Goal: Information Seeking & Learning: Learn about a topic

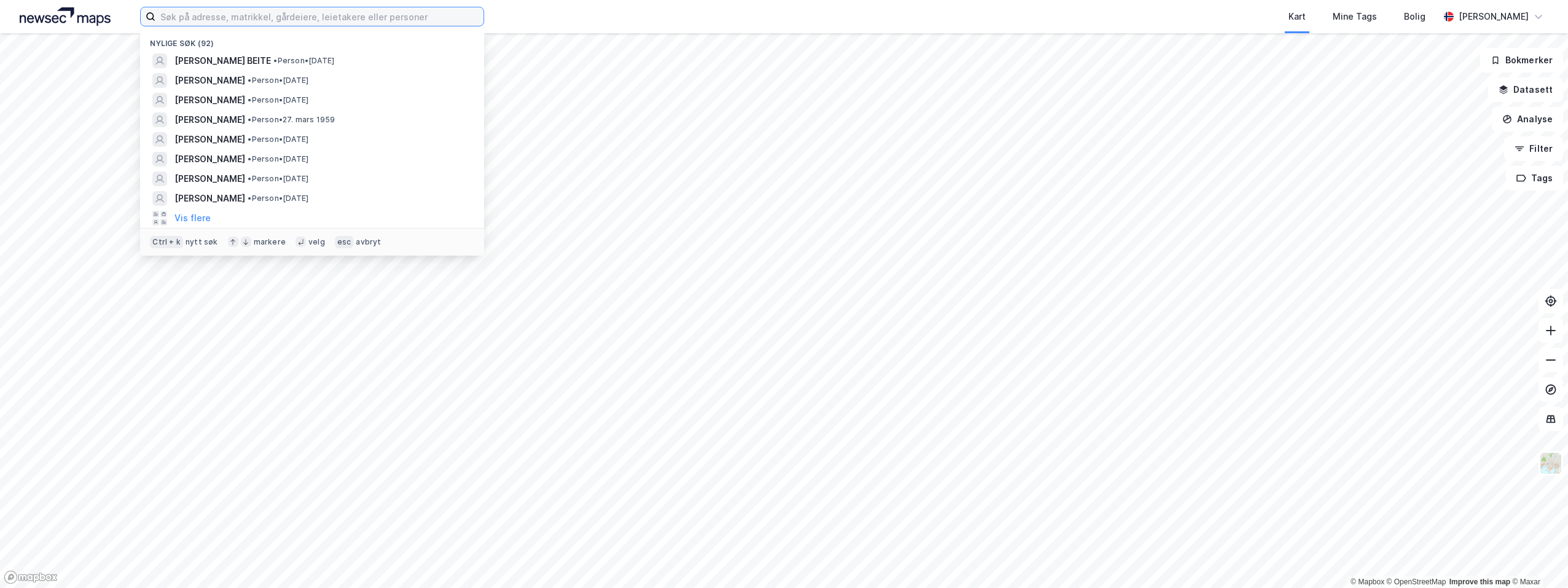
click at [193, 18] on input at bounding box center [319, 17] width 328 height 18
paste input "[PERSON_NAME]"
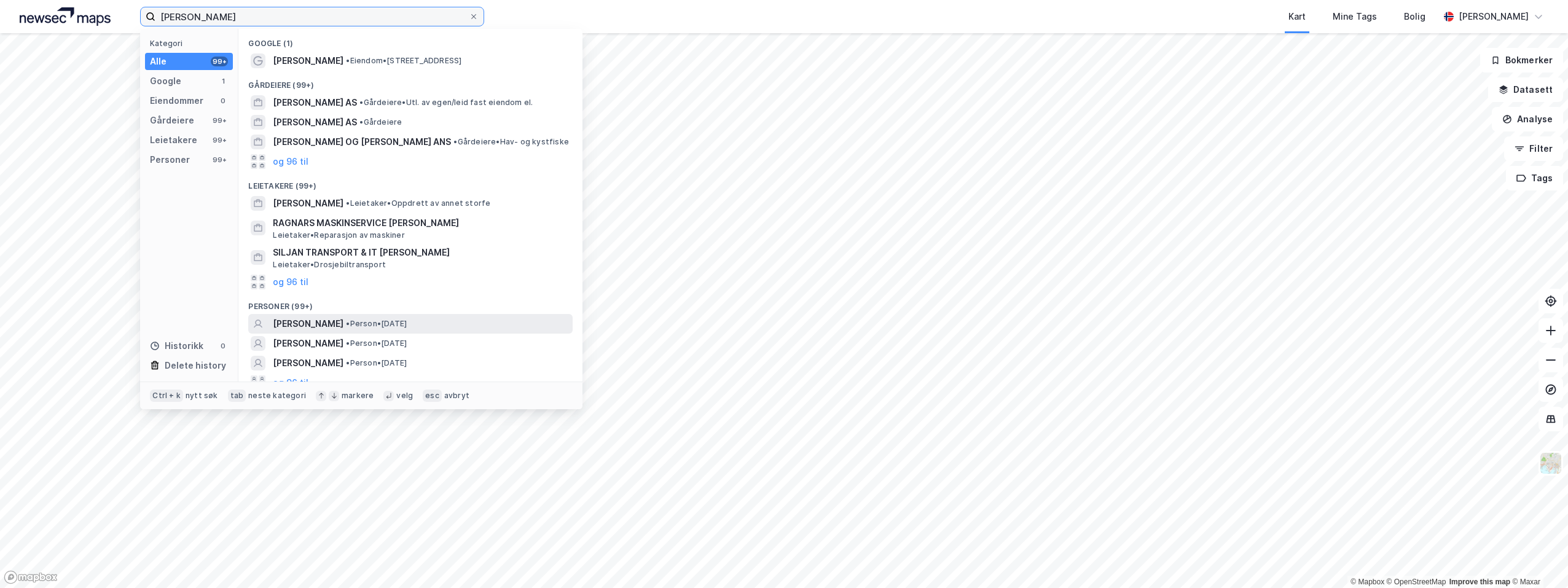
type input "[PERSON_NAME]"
click at [339, 323] on span "[PERSON_NAME]" at bounding box center [308, 323] width 71 height 15
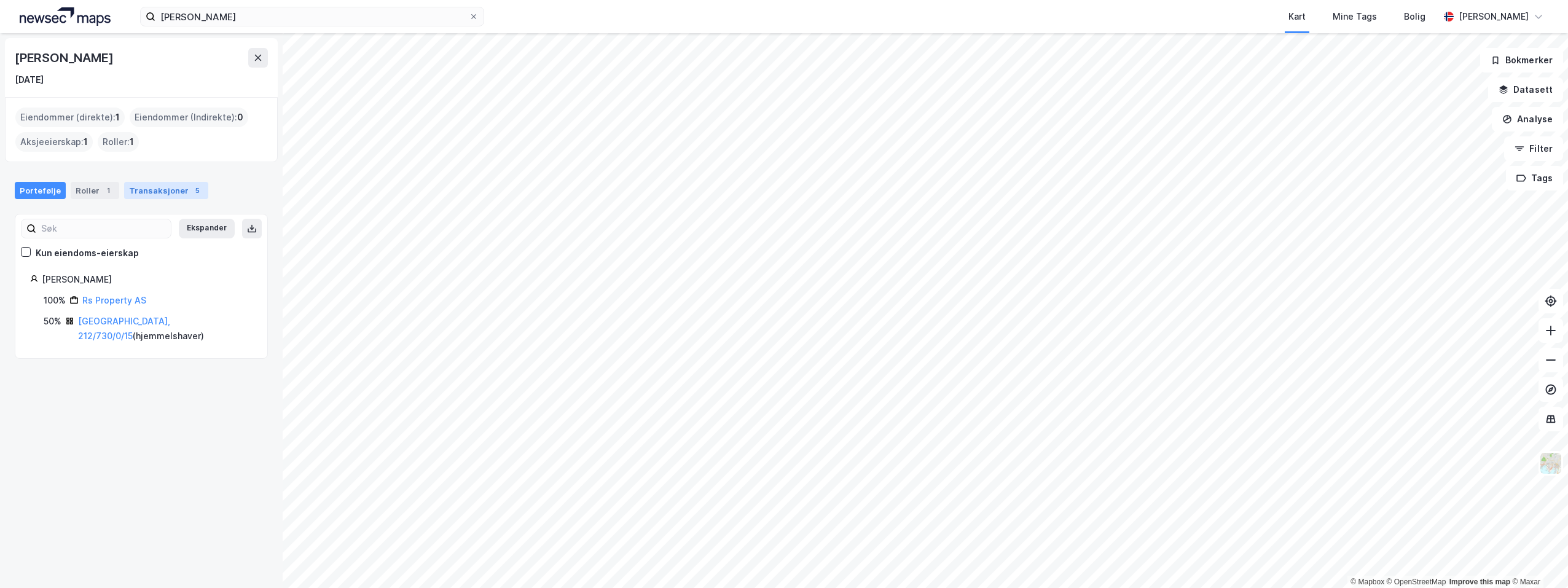
click at [161, 192] on div "Transaksjoner 5" at bounding box center [166, 190] width 84 height 17
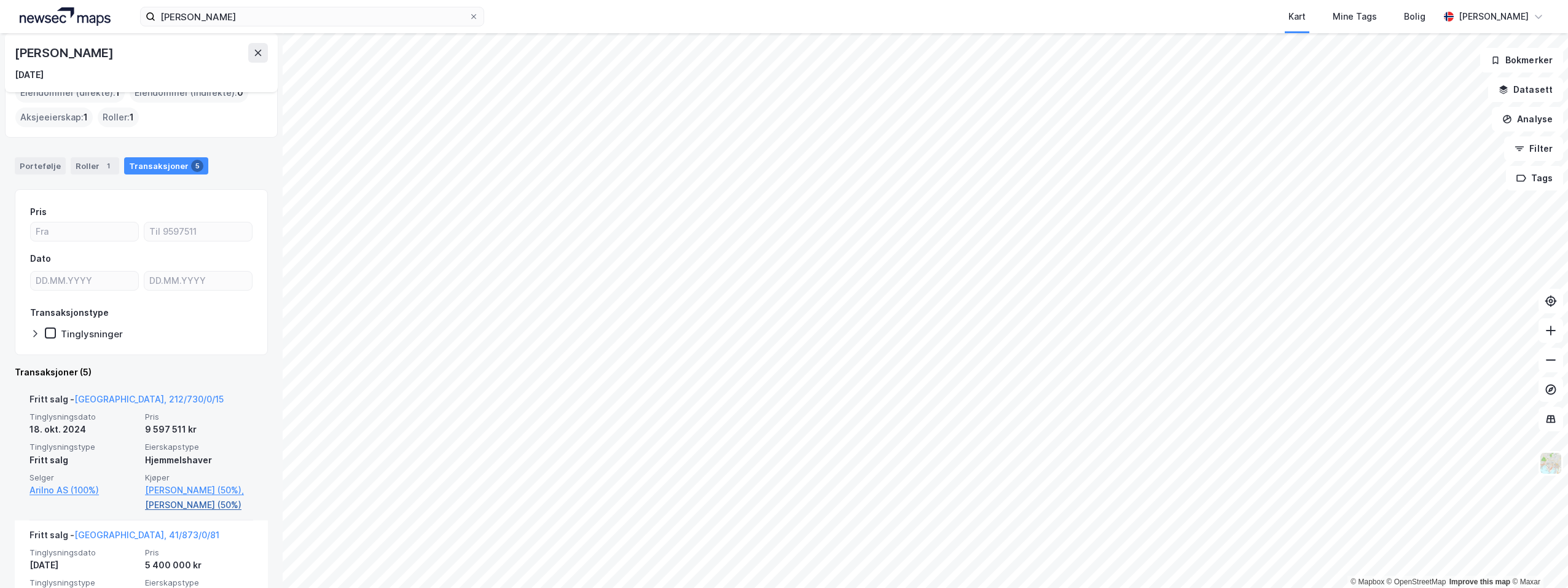
scroll to position [209, 0]
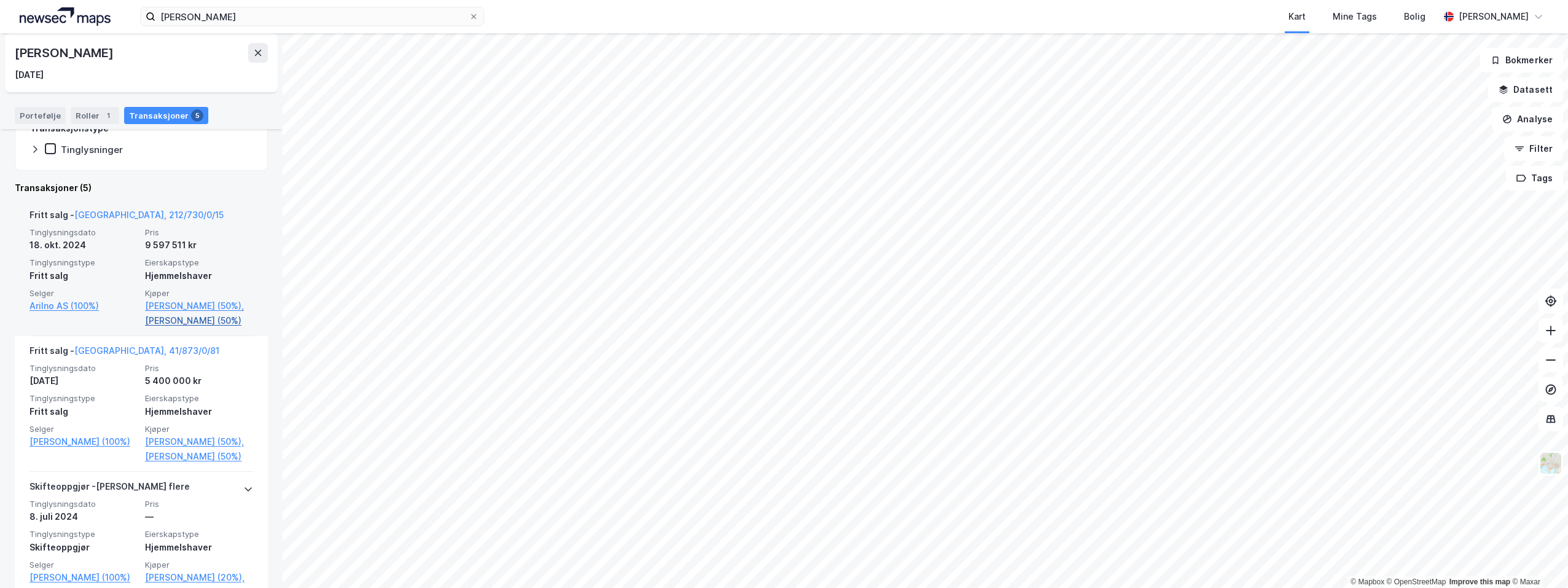
click at [182, 328] on link "[PERSON_NAME] (50%)" at bounding box center [199, 320] width 108 height 15
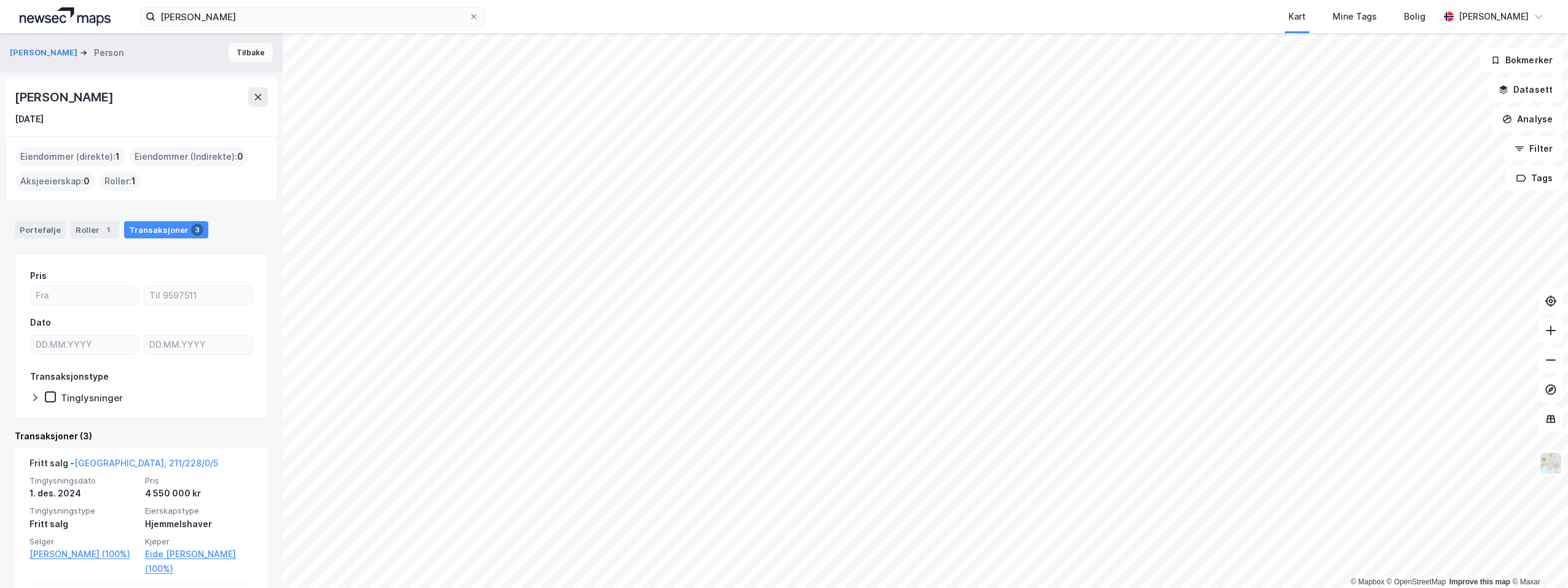
click at [245, 54] on button "Tilbake" at bounding box center [251, 52] width 44 height 20
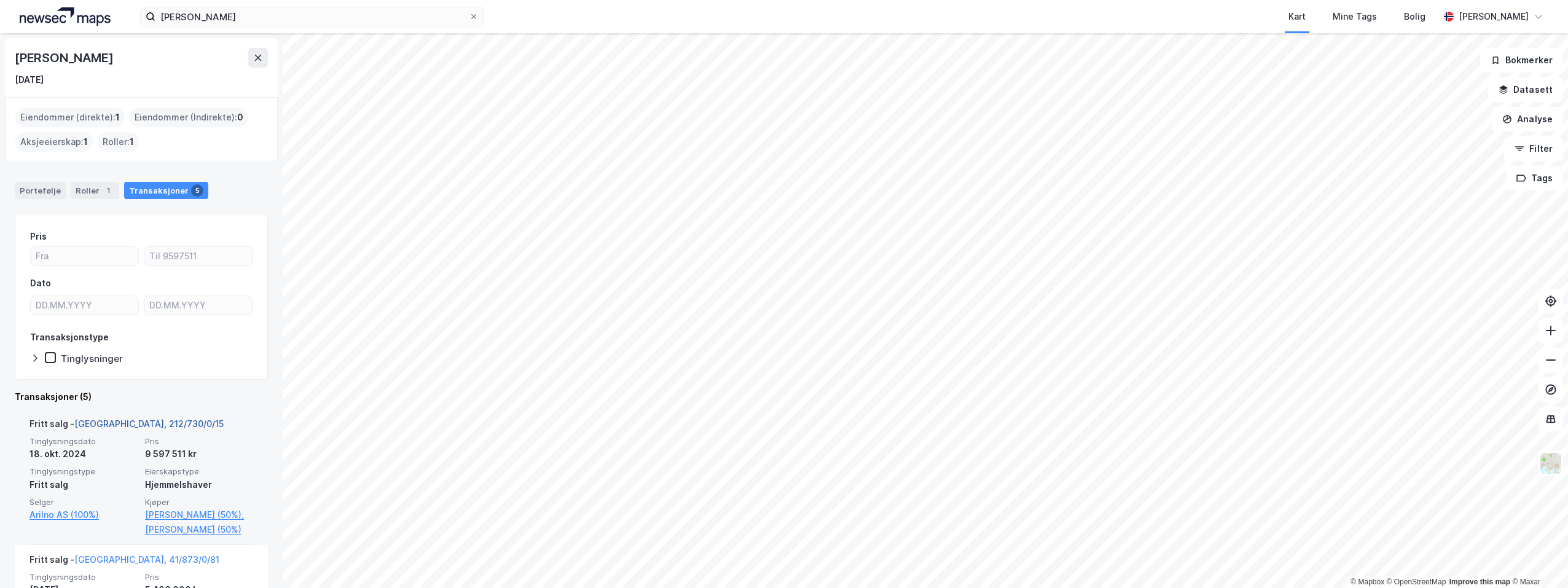
click at [112, 422] on link "[GEOGRAPHIC_DATA], 212/730/0/15" at bounding box center [149, 423] width 149 height 10
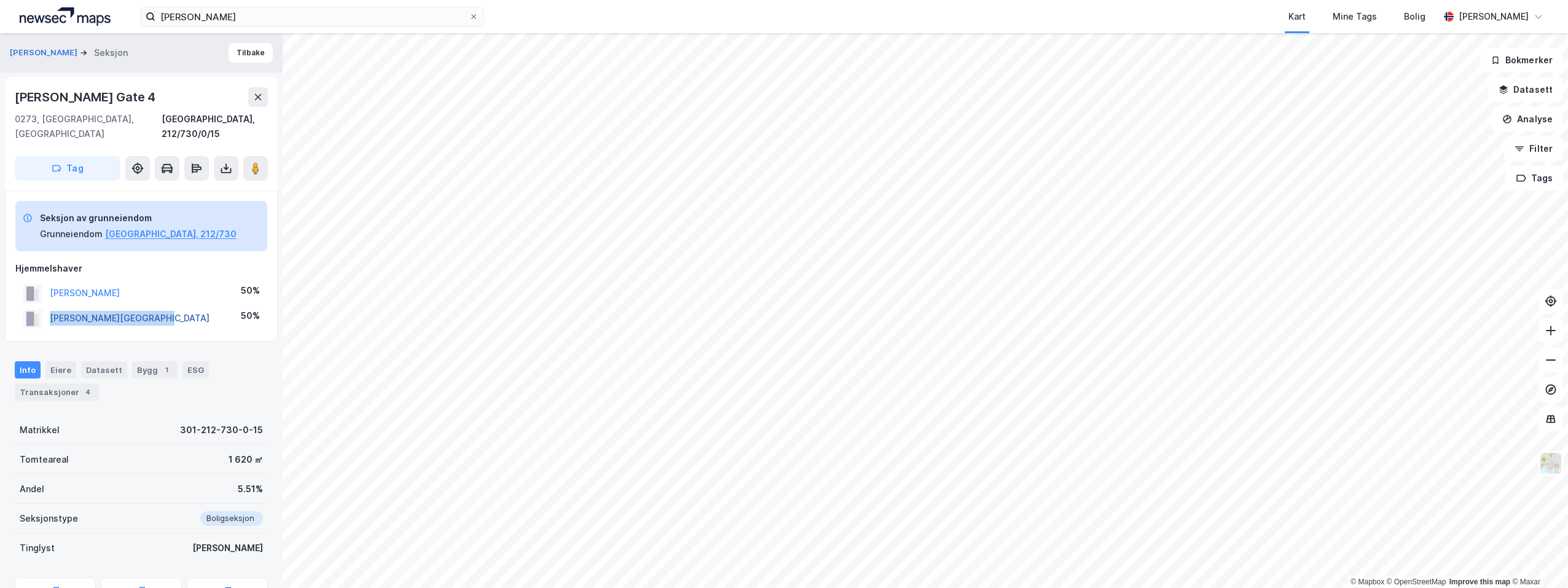
drag, startPoint x: 178, startPoint y: 301, endPoint x: 52, endPoint y: 302, distance: 126.0
click at [52, 306] on div "[PERSON_NAME] 50%" at bounding box center [141, 319] width 252 height 26
drag, startPoint x: 52, startPoint y: 302, endPoint x: 73, endPoint y: 299, distance: 21.2
copy button "[PERSON_NAME][GEOGRAPHIC_DATA]"
click at [235, 52] on button "Tilbake" at bounding box center [251, 52] width 44 height 20
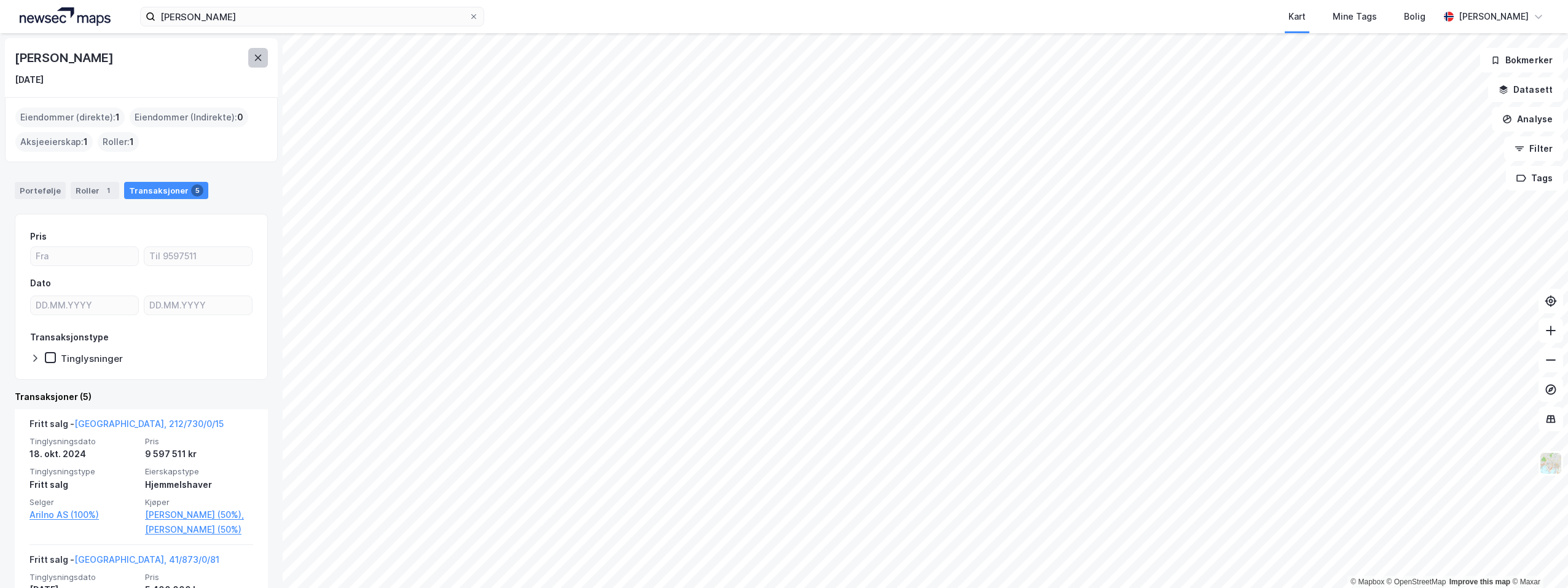
click at [256, 55] on icon at bounding box center [258, 58] width 7 height 6
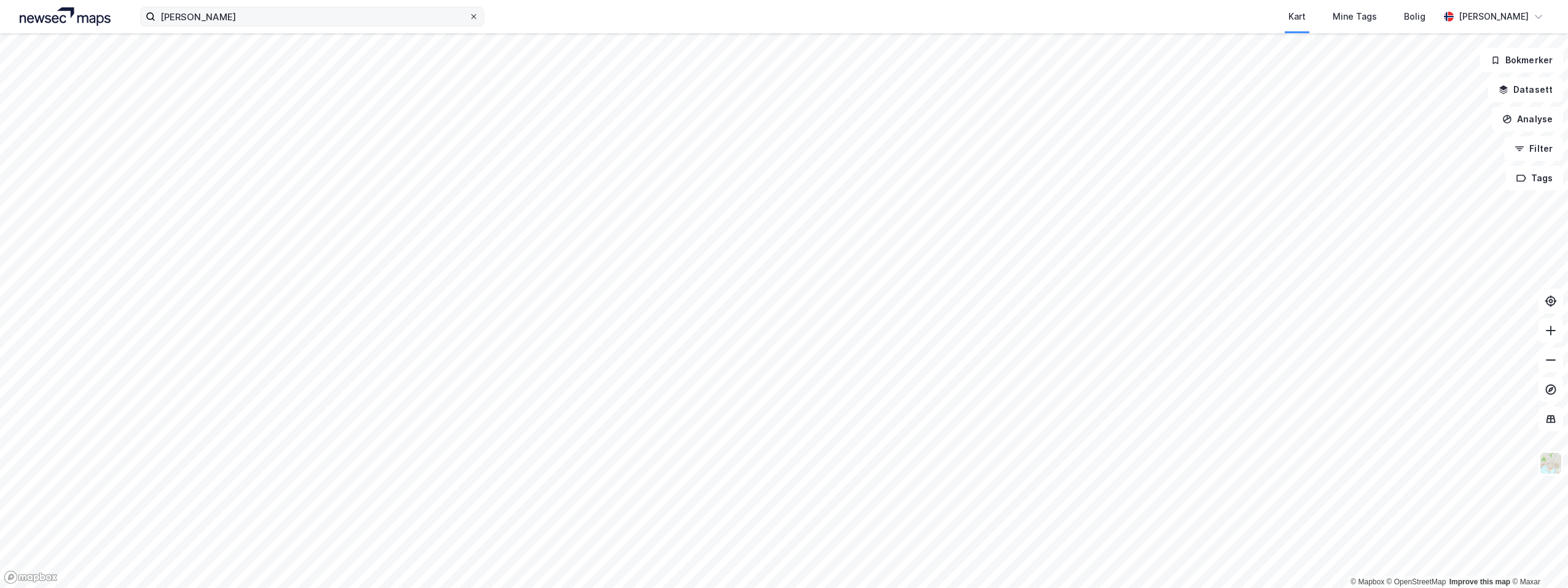
click at [473, 19] on icon at bounding box center [474, 17] width 8 height 8
click at [469, 19] on input "[PERSON_NAME]" at bounding box center [312, 17] width 313 height 18
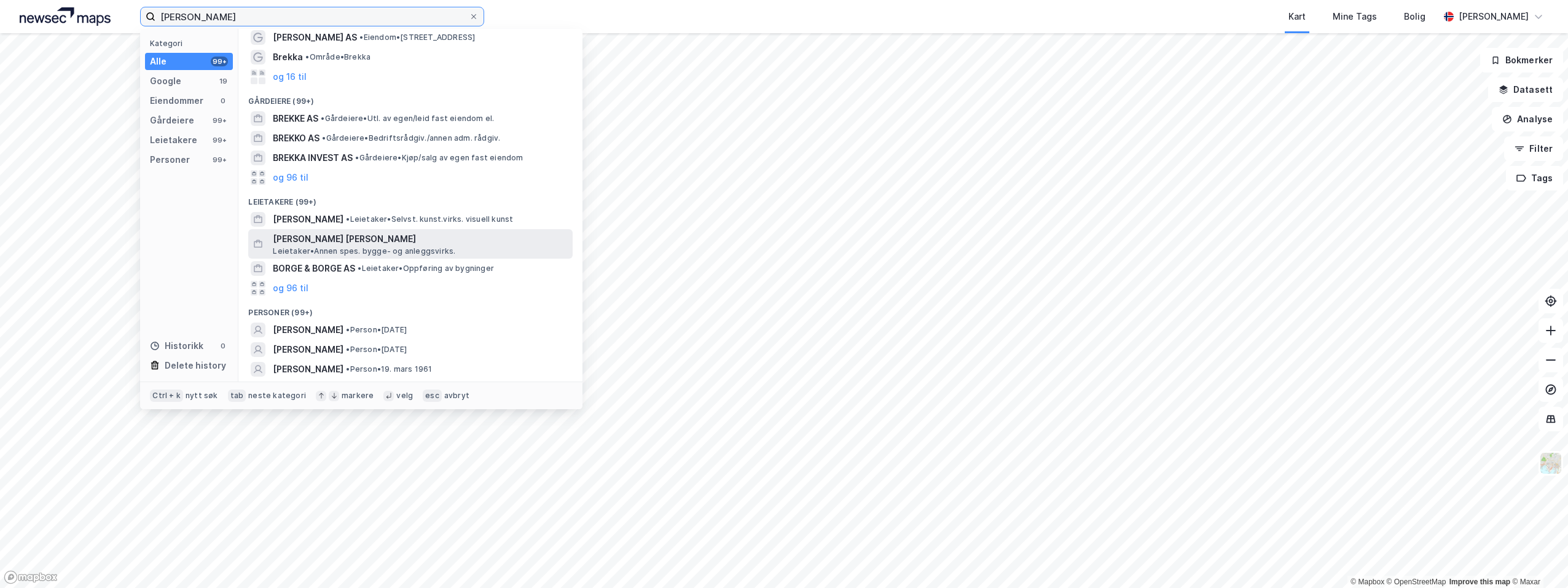
scroll to position [69, 0]
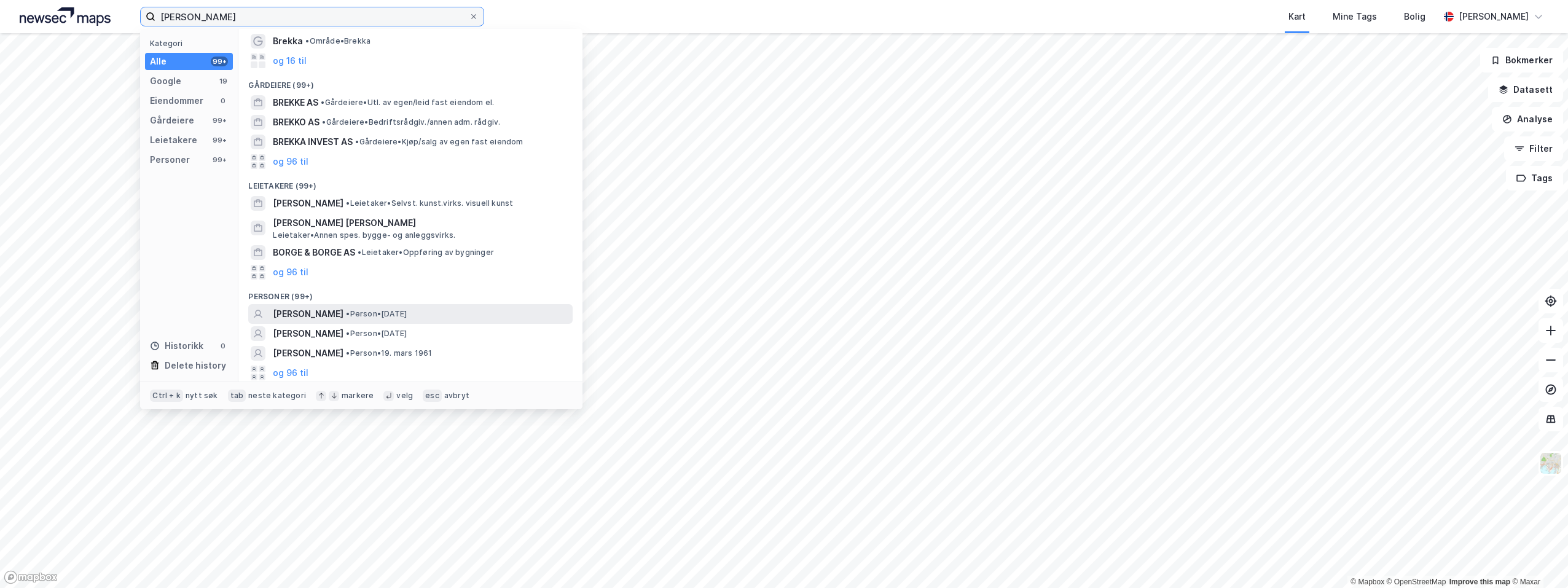
type input "[PERSON_NAME]"
click at [344, 309] on span "[PERSON_NAME]" at bounding box center [308, 314] width 71 height 15
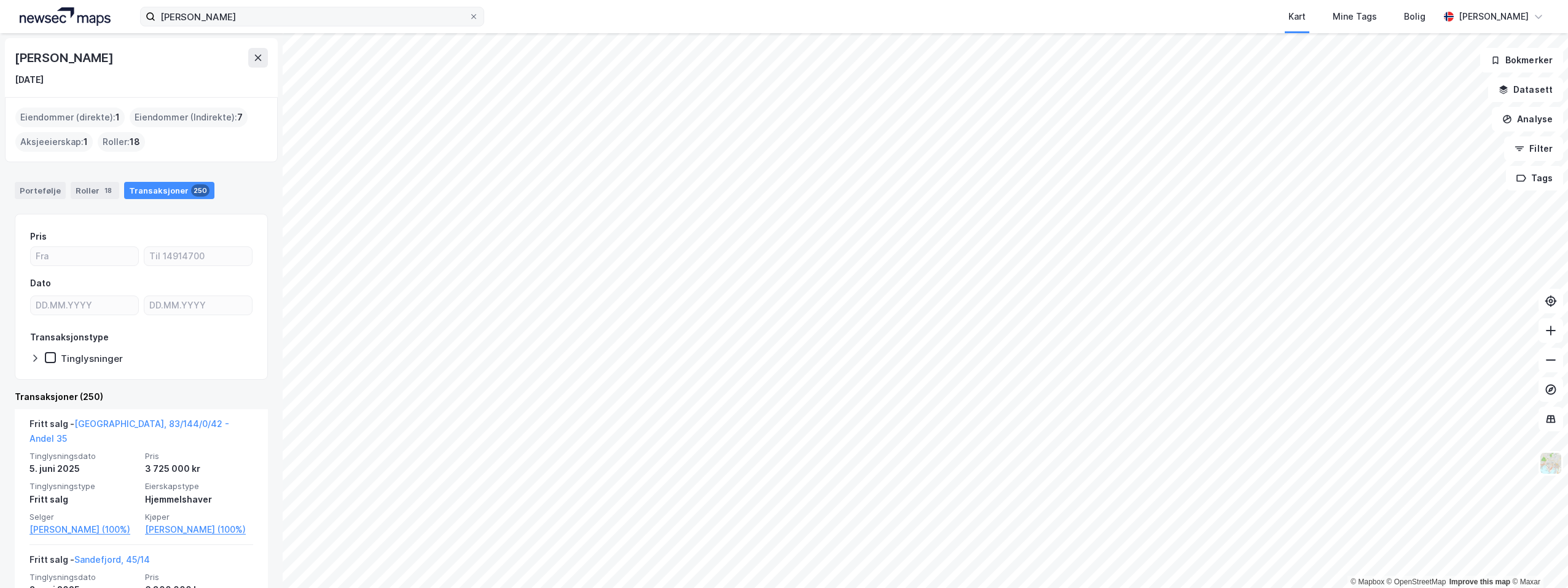
click at [77, 118] on div "Eiendommer (direkte) : 1" at bounding box center [70, 117] width 110 height 20
click at [42, 191] on div "Portefølje" at bounding box center [40, 190] width 51 height 17
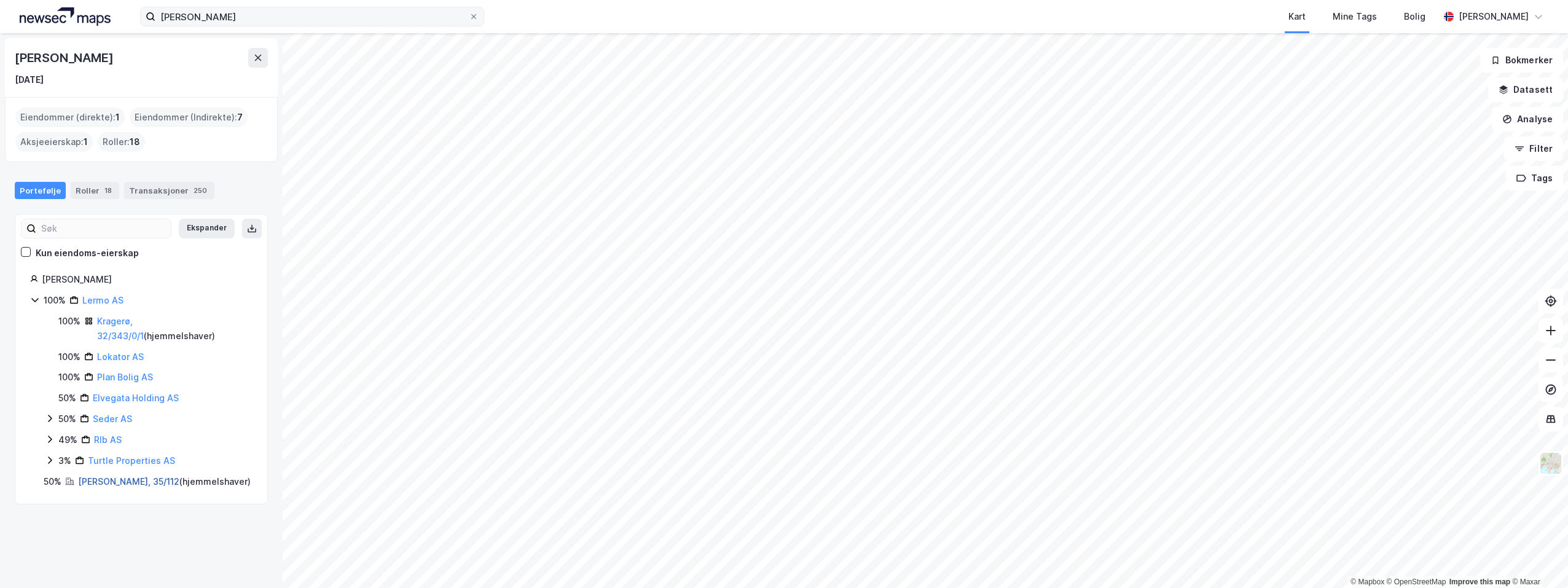
click at [110, 482] on link "[PERSON_NAME], 35/112" at bounding box center [128, 481] width 101 height 10
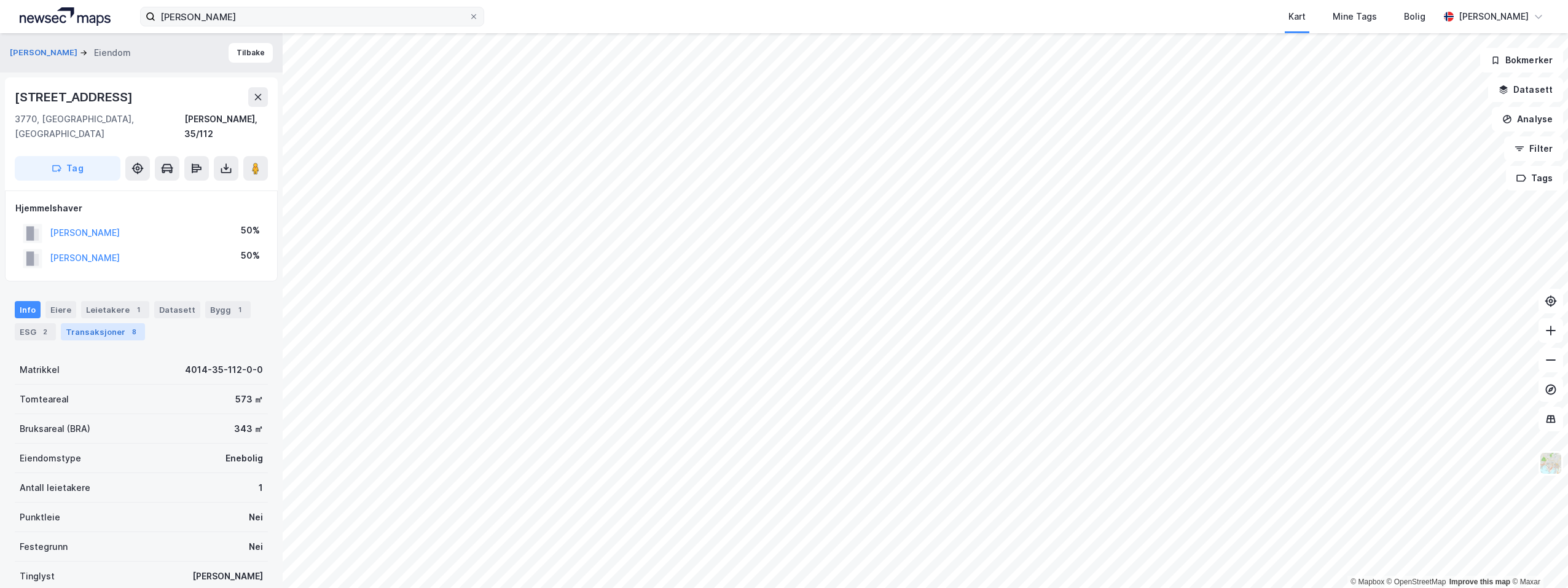
click at [106, 323] on div "Transaksjoner 8" at bounding box center [103, 332] width 84 height 17
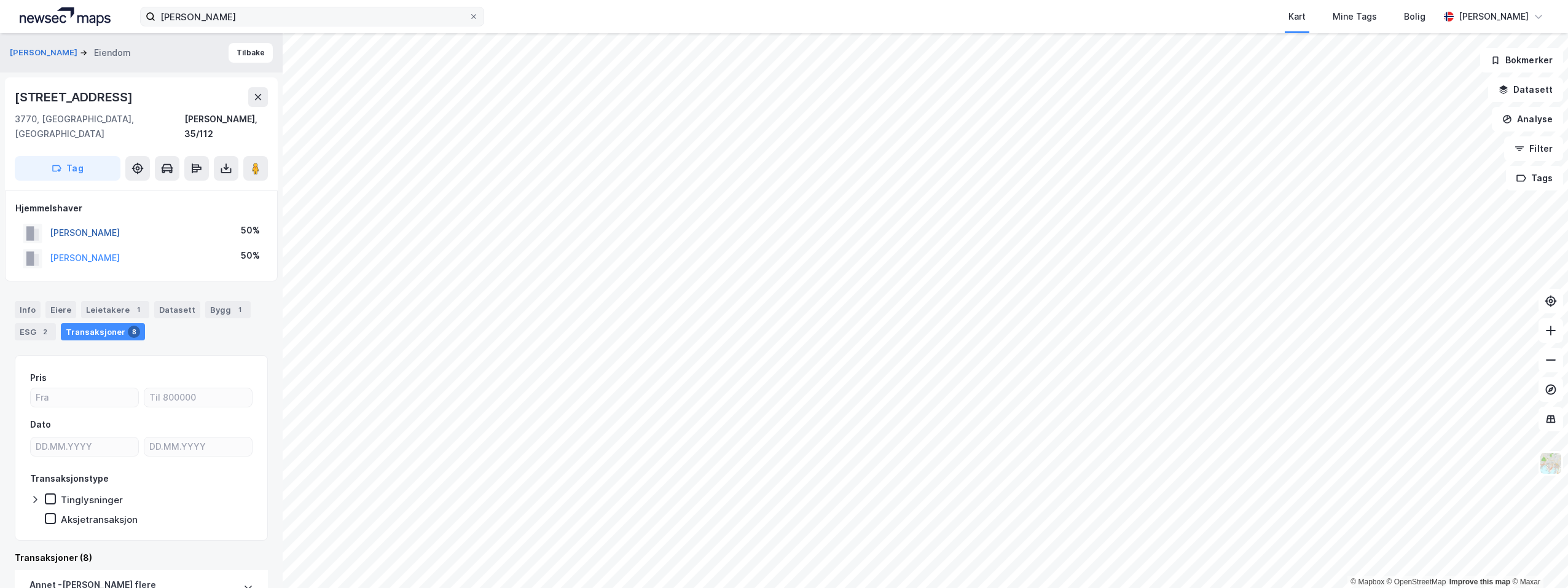
click at [0, 0] on button "[PERSON_NAME]" at bounding box center [0, 0] width 0 height 0
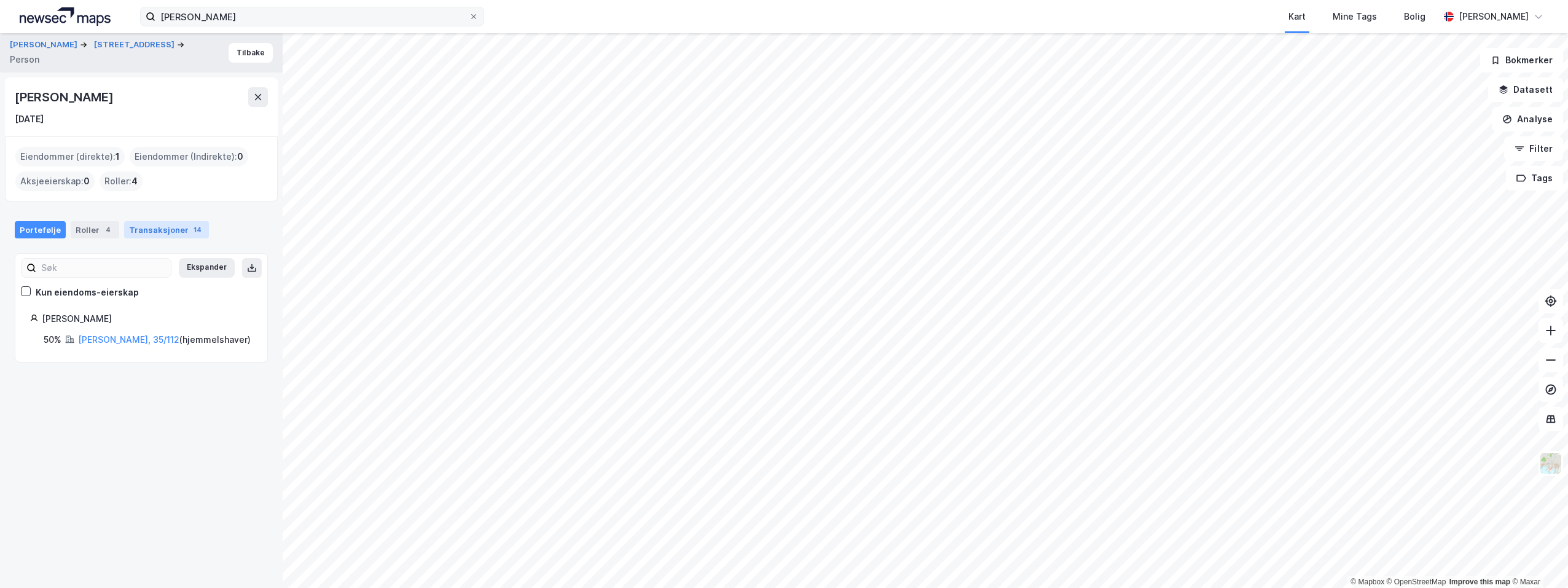
click at [154, 232] on div "Transaksjoner 14" at bounding box center [166, 230] width 85 height 17
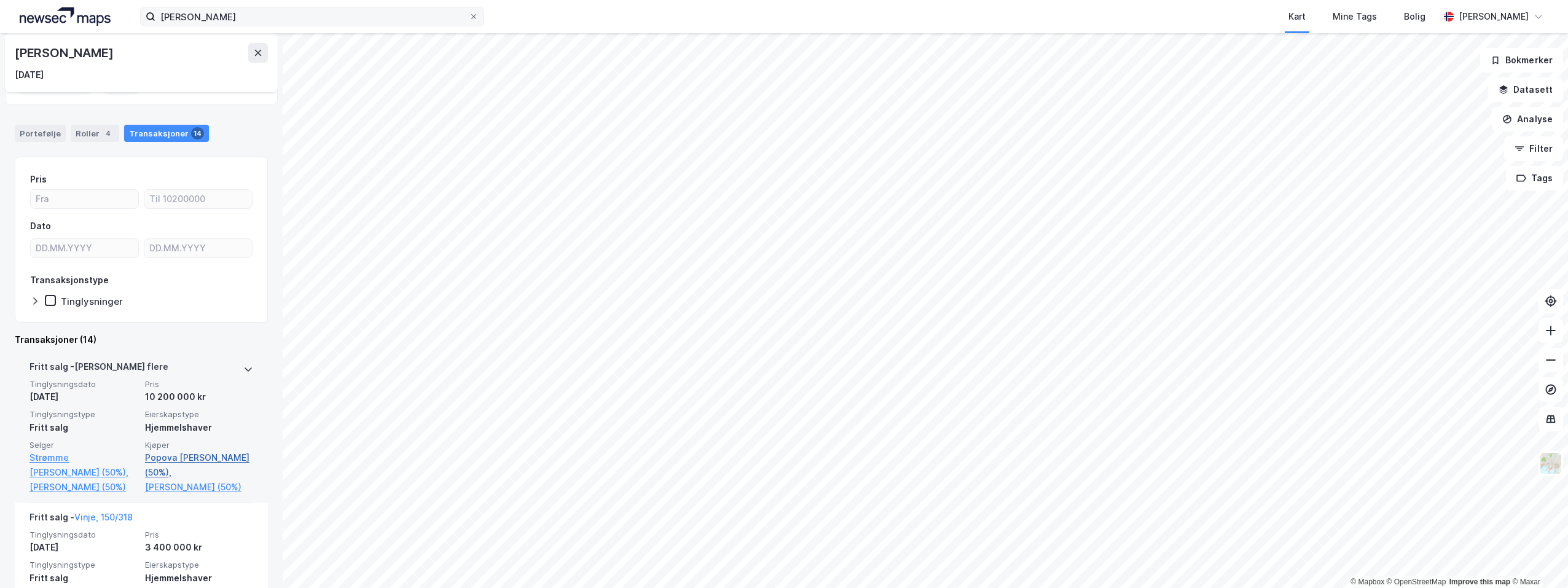
scroll to position [184, 0]
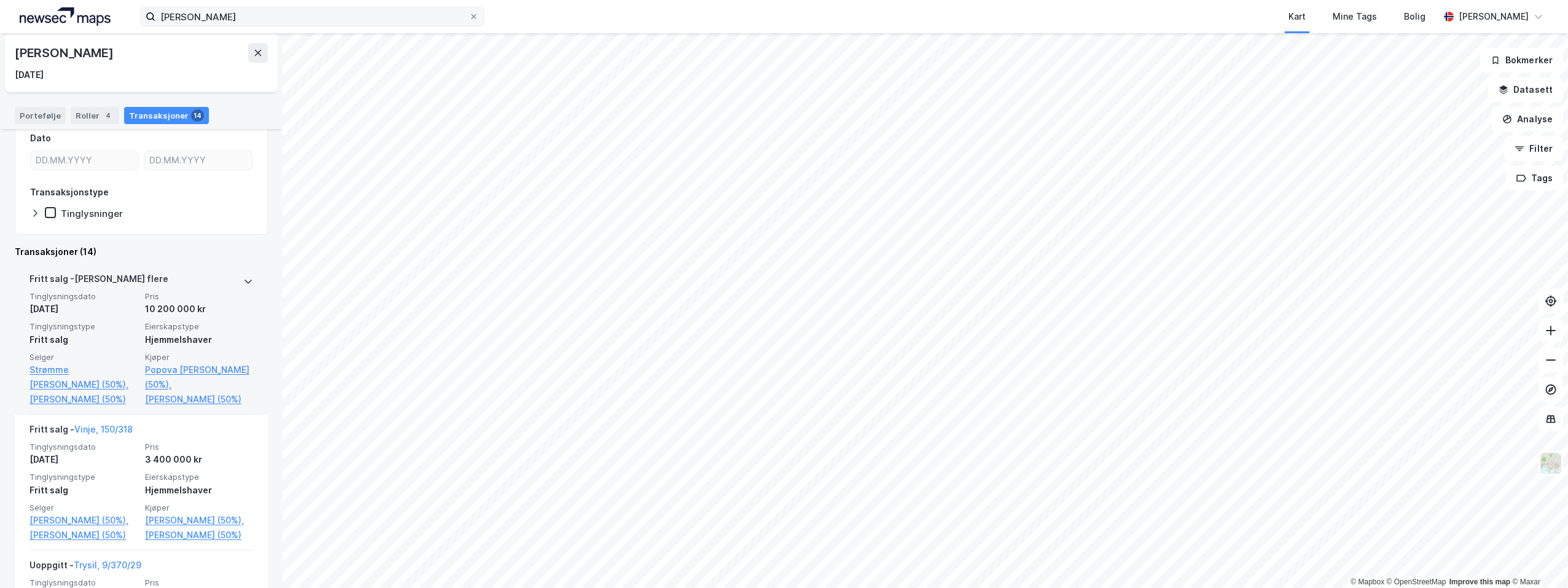
click at [244, 280] on icon at bounding box center [248, 281] width 10 height 10
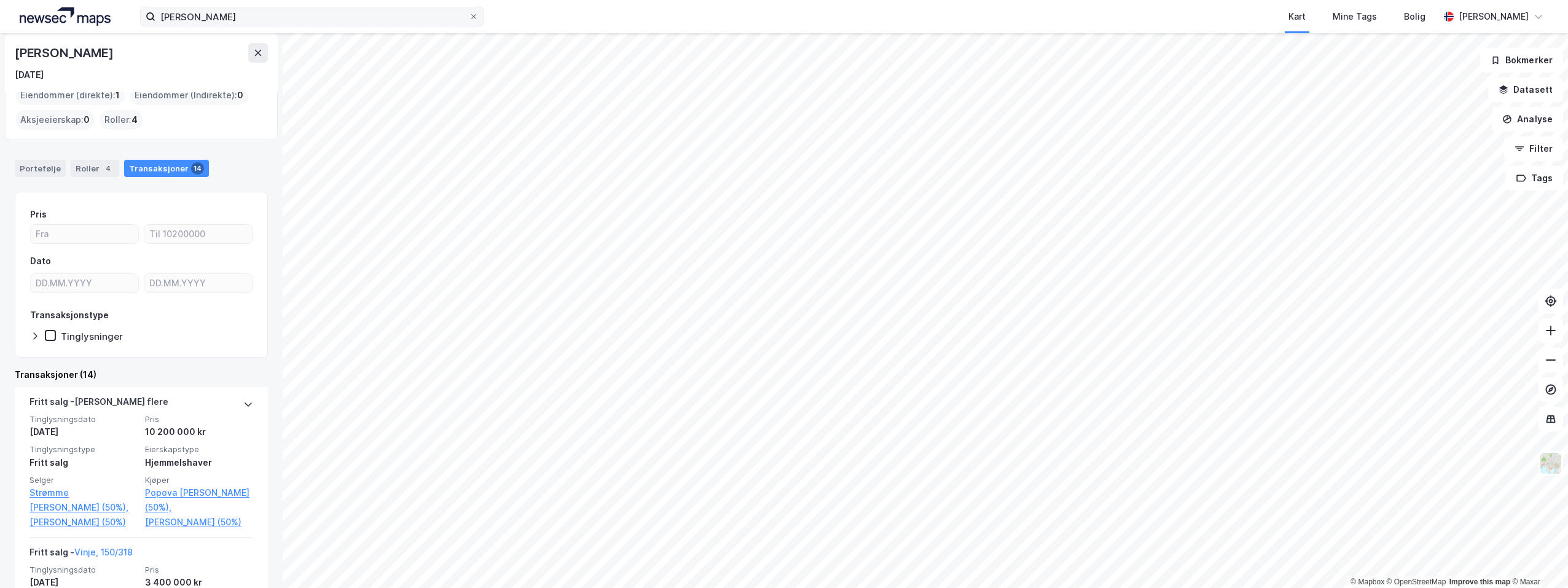
scroll to position [0, 0]
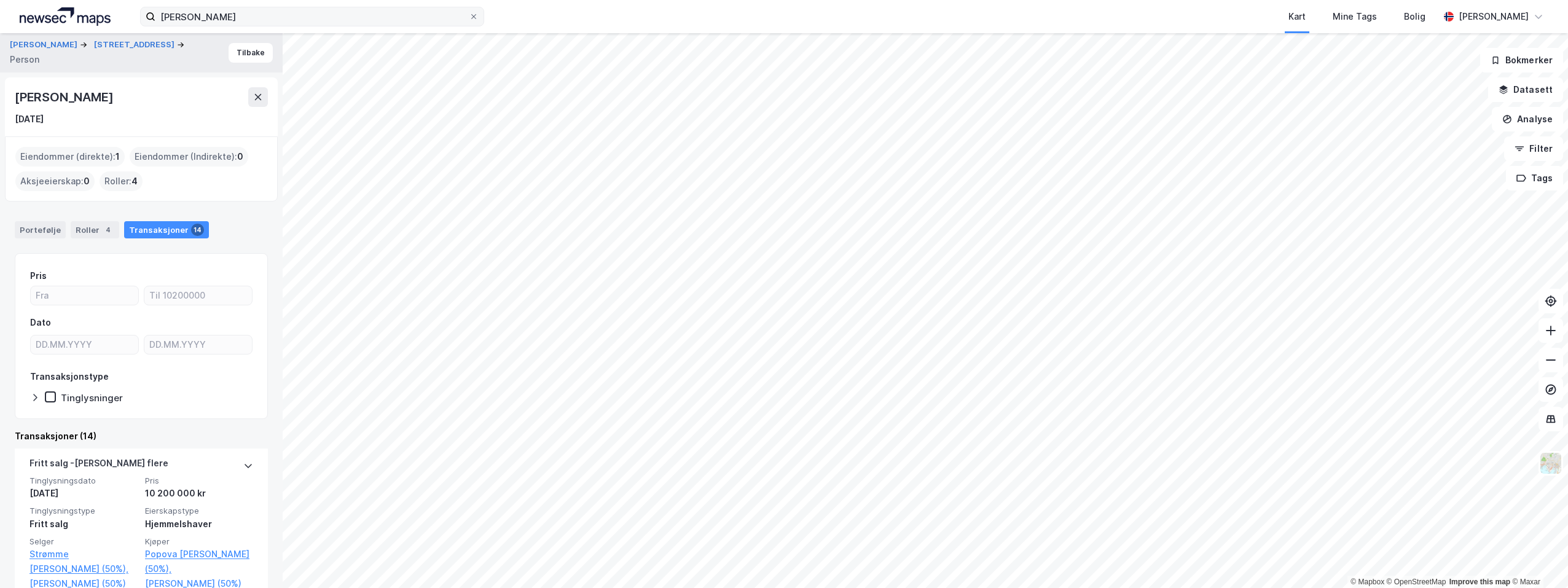
click at [54, 156] on div "Eiendommer (direkte) : 1" at bounding box center [70, 156] width 110 height 20
click at [78, 230] on div "Roller 4" at bounding box center [95, 230] width 48 height 17
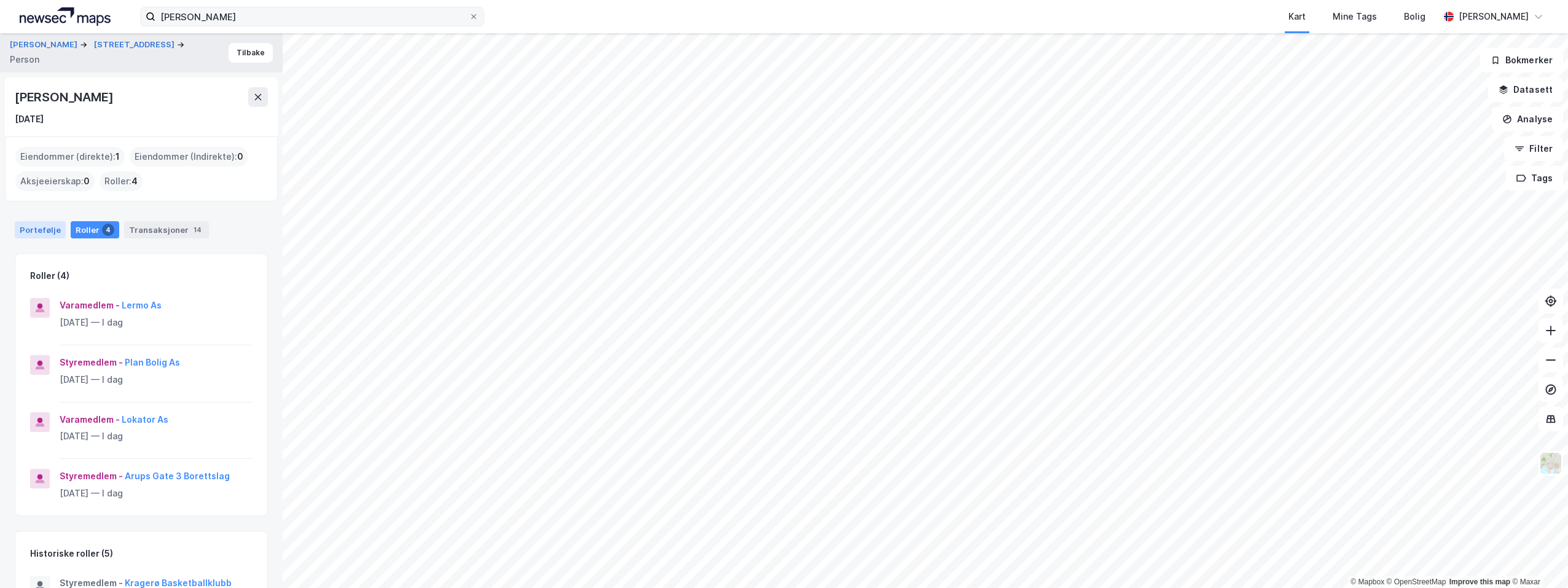
click at [40, 232] on div "Portefølje" at bounding box center [40, 230] width 51 height 17
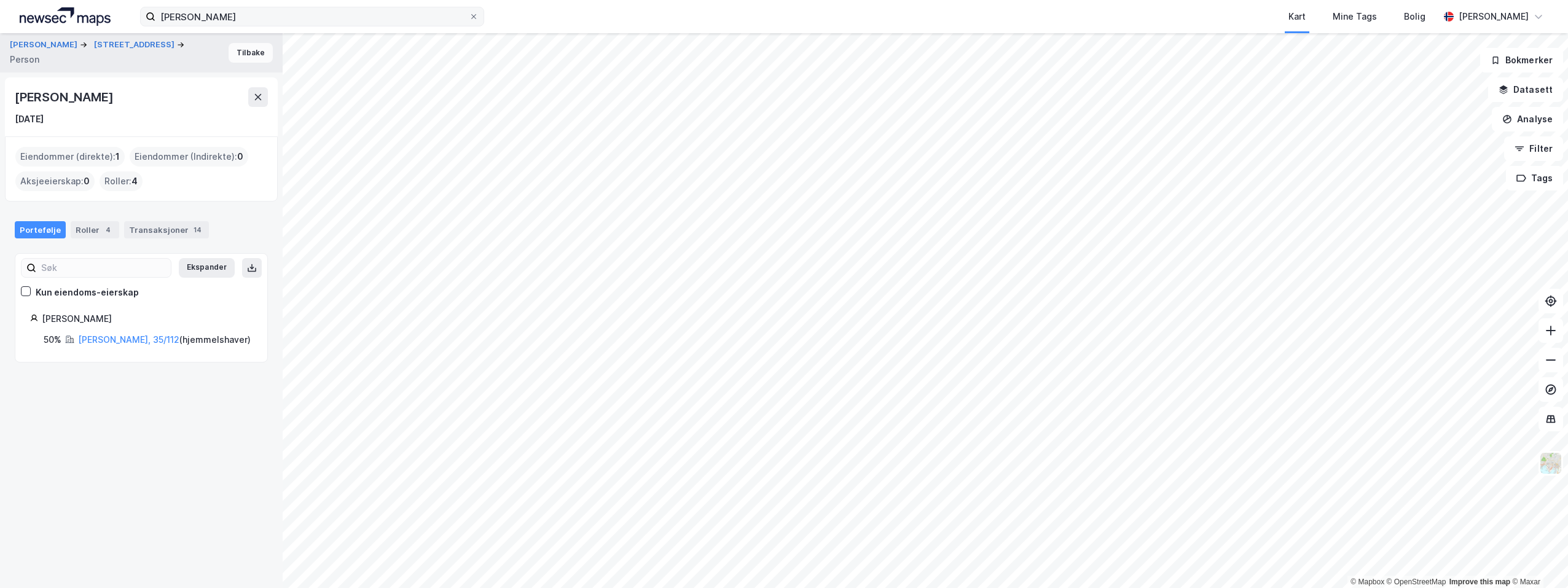
click at [237, 56] on button "Tilbake" at bounding box center [251, 52] width 44 height 20
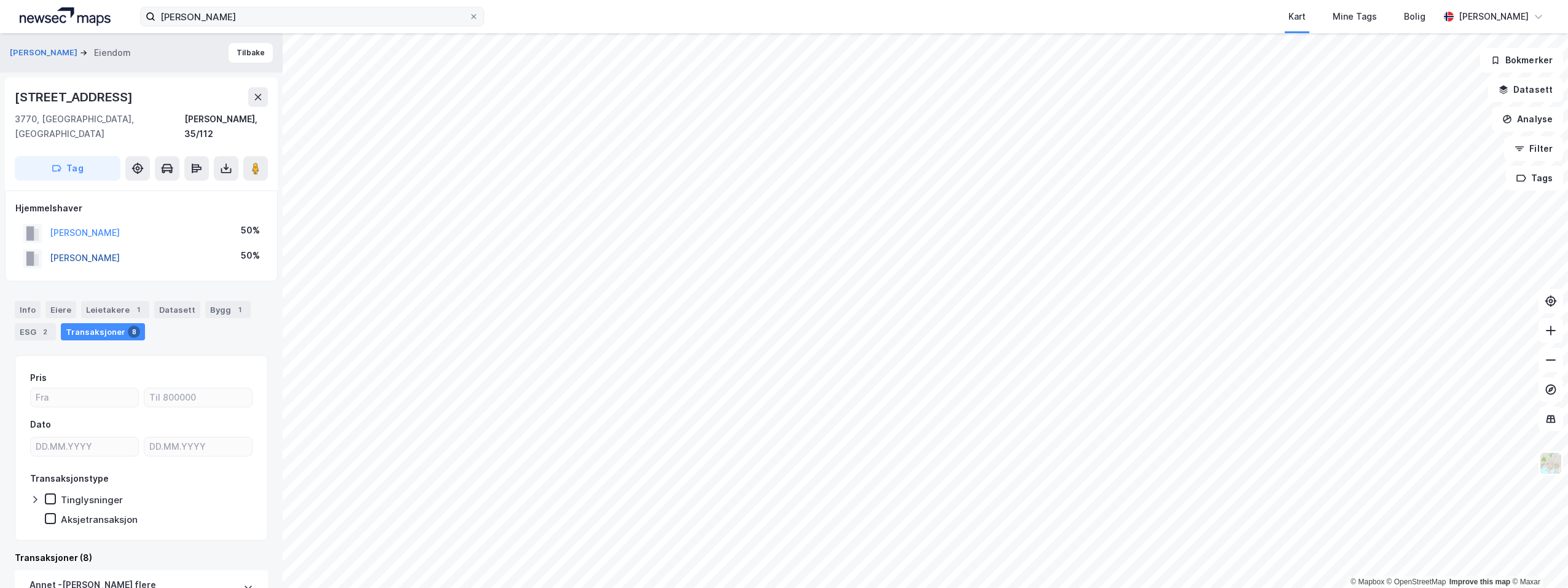
click at [0, 0] on button "[PERSON_NAME]" at bounding box center [0, 0] width 0 height 0
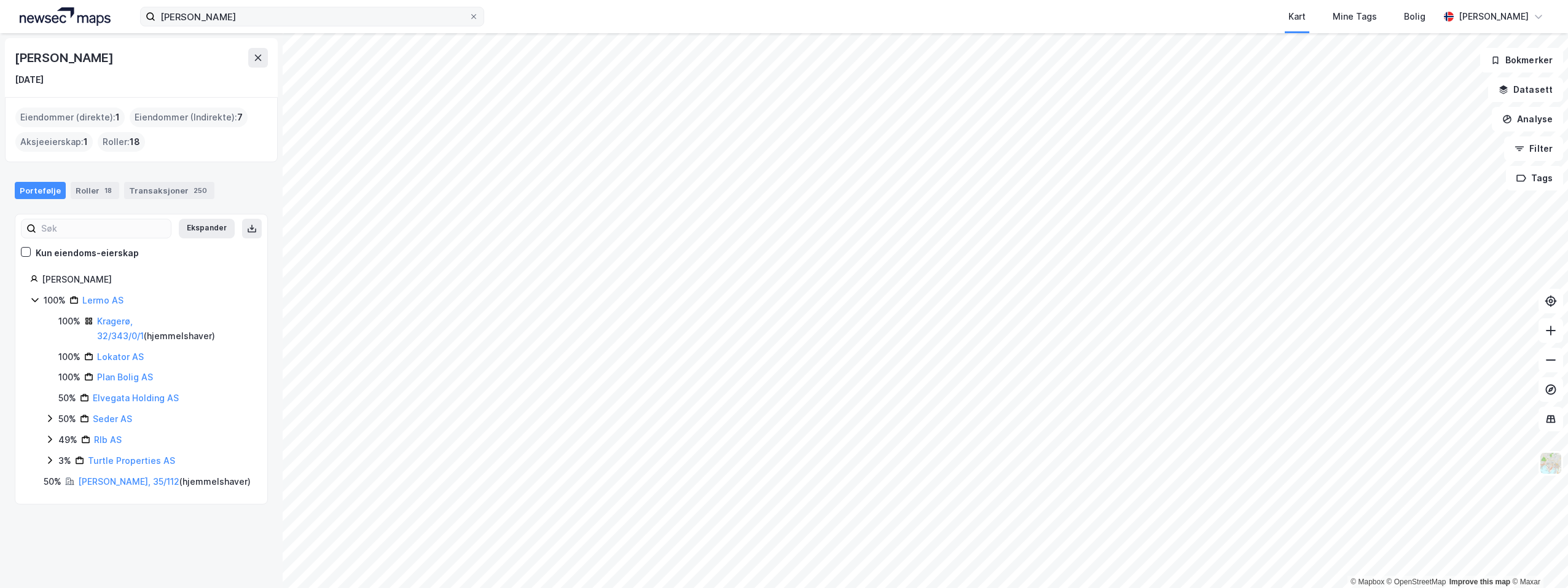
click at [42, 189] on div "Portefølje" at bounding box center [40, 190] width 51 height 17
click at [117, 320] on link "Kragerø, 32/343/0/1" at bounding box center [120, 328] width 47 height 26
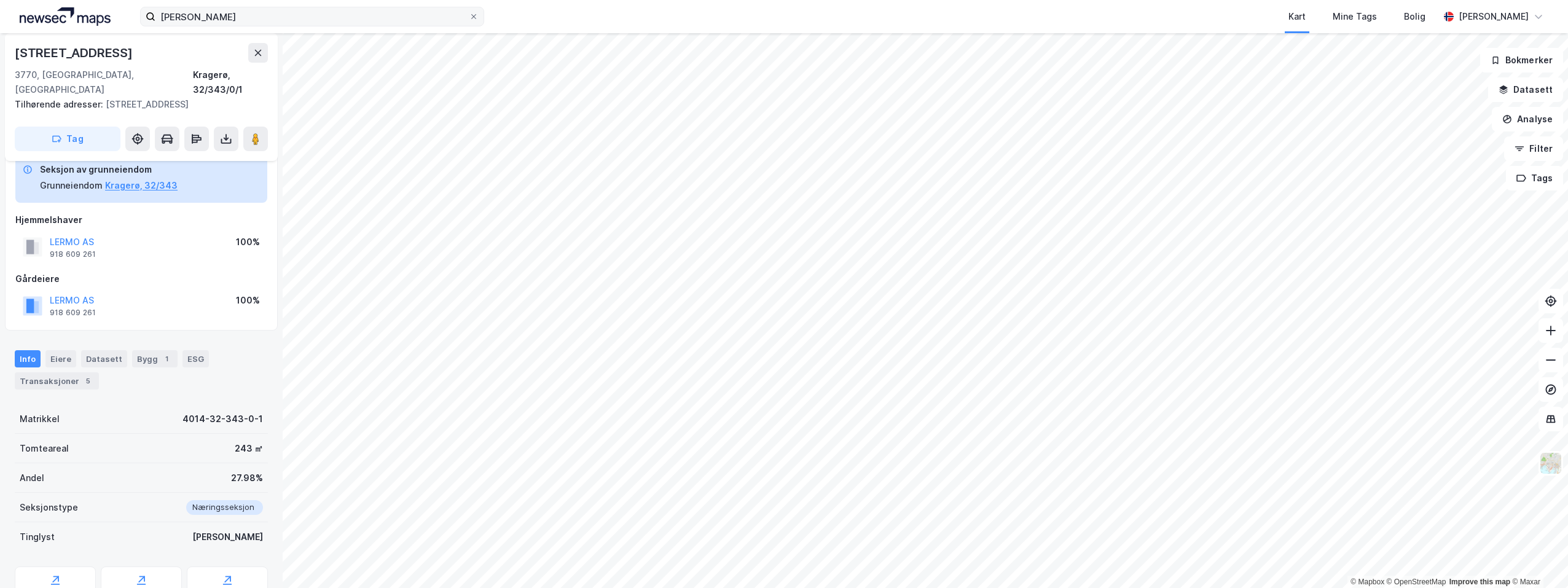
scroll to position [106, 0]
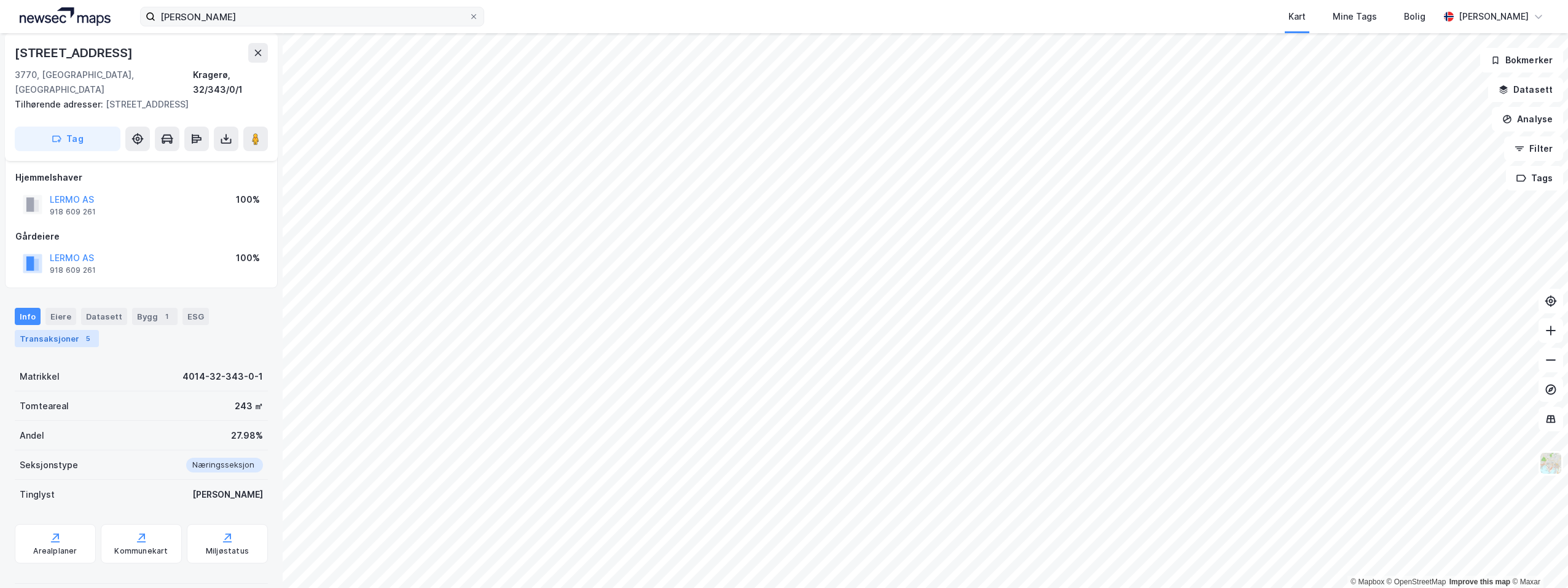
click at [68, 330] on div "Transaksjoner 5" at bounding box center [57, 339] width 84 height 17
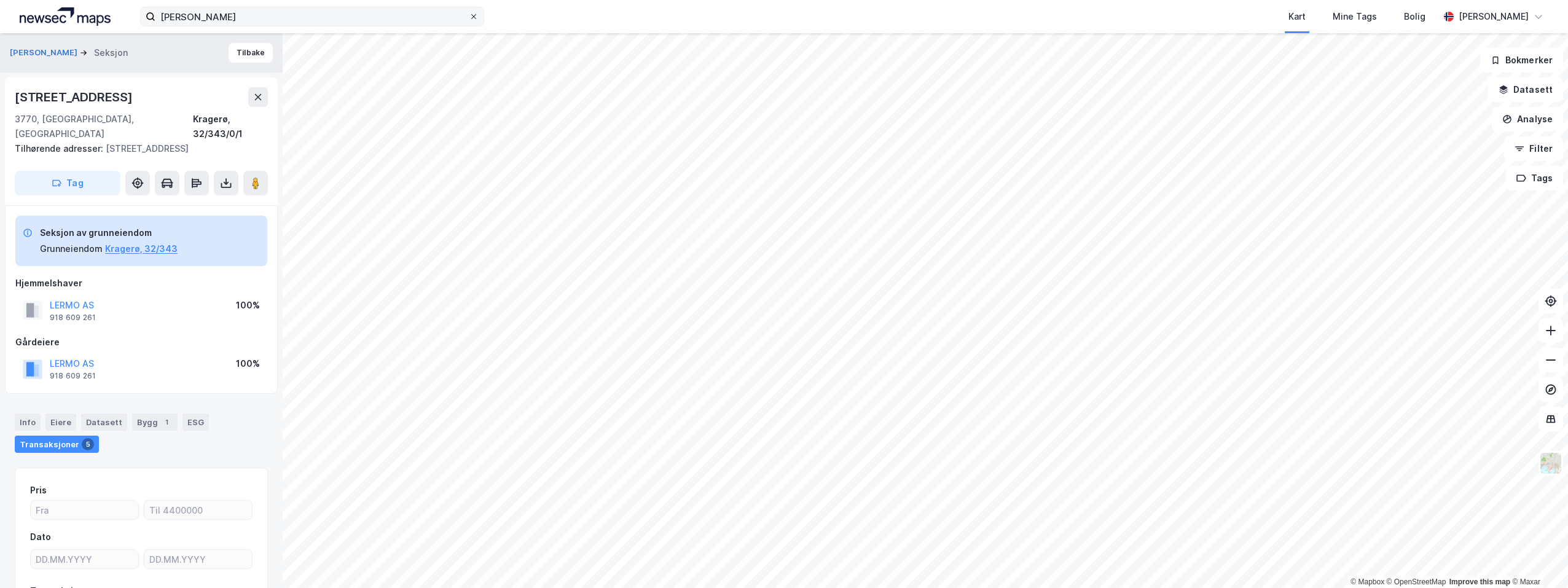
click at [473, 16] on icon at bounding box center [474, 17] width 5 height 5
click at [469, 16] on input "[PERSON_NAME]" at bounding box center [312, 17] width 313 height 18
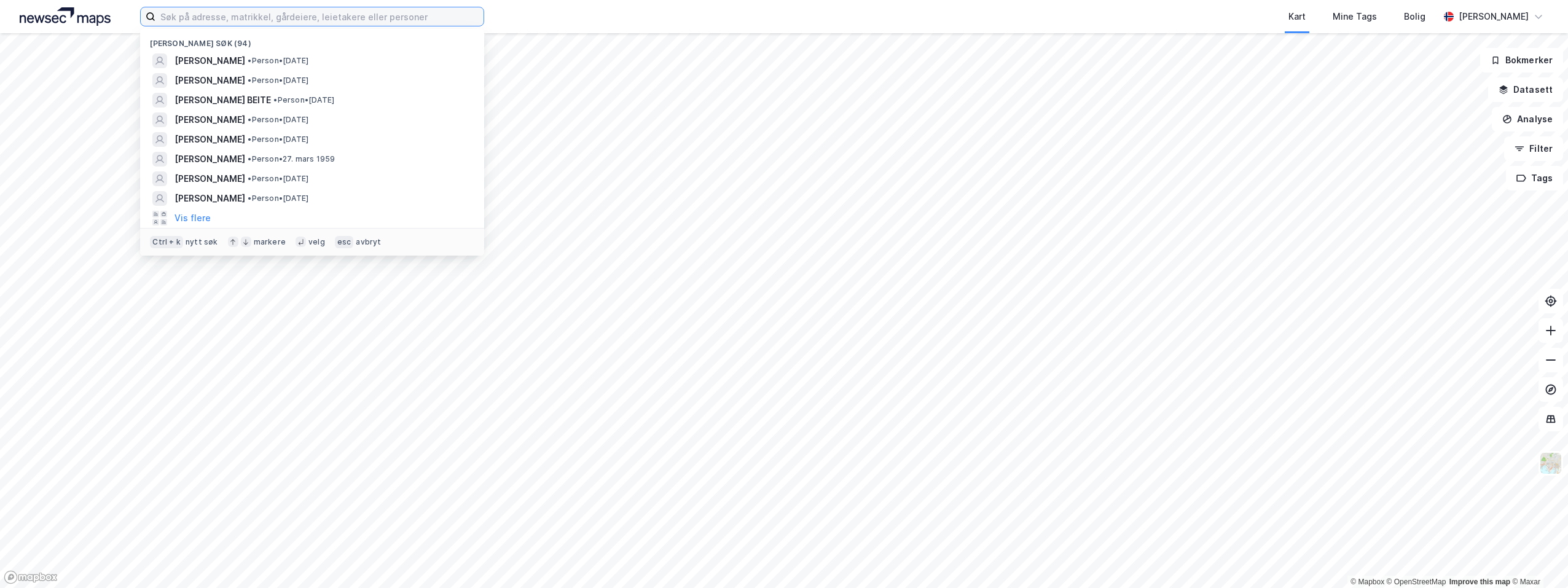
click at [217, 15] on input at bounding box center [319, 17] width 328 height 18
